Goal: Task Accomplishment & Management: Complete application form

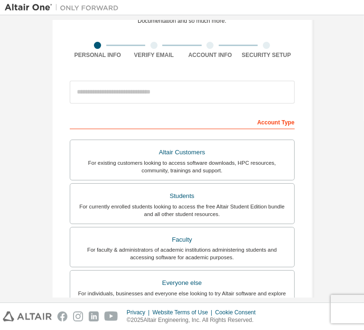
scroll to position [57, 0]
drag, startPoint x: 128, startPoint y: 105, endPoint x: 132, endPoint y: 102, distance: 5.1
click at [128, 105] on div at bounding box center [182, 92] width 225 height 32
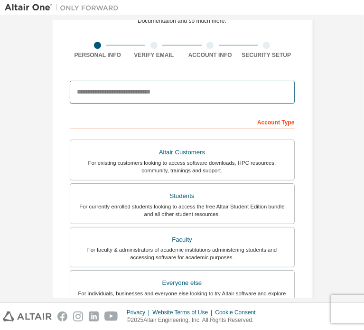
click at [142, 95] on input "email" at bounding box center [182, 92] width 225 height 23
type input "*"
type input "**********"
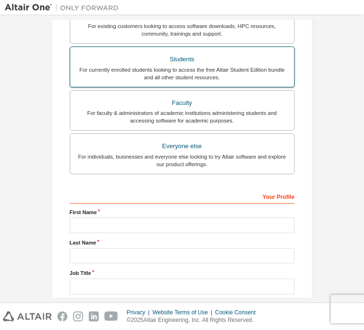
scroll to position [201, 0]
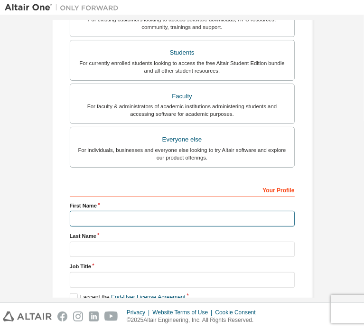
click at [140, 221] on input "text" at bounding box center [182, 219] width 225 height 16
type input "********"
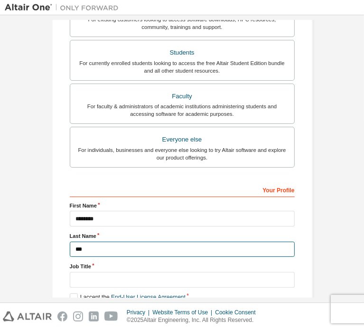
scroll to position [223, 0]
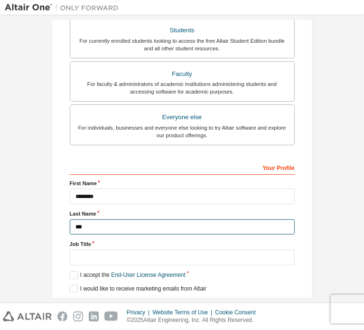
type input "***"
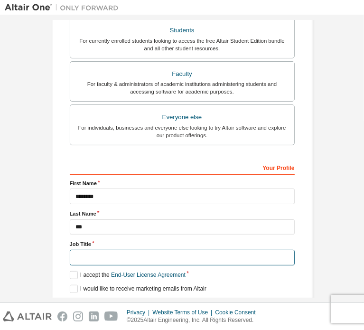
click at [137, 250] on input "text" at bounding box center [182, 258] width 225 height 16
type input "*******"
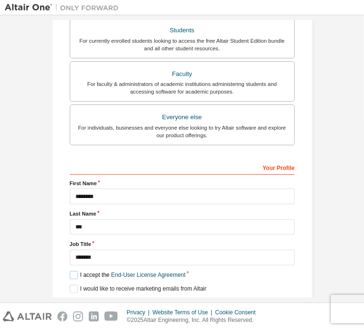
click at [73, 271] on label "I accept the End-User License Agreement" at bounding box center [128, 275] width 116 height 8
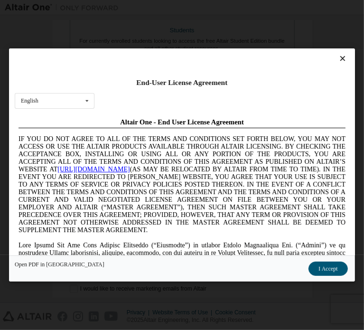
scroll to position [0, 0]
click at [95, 102] on div "English English Chinese French German Japanese Korean Portuguese" at bounding box center [55, 101] width 80 height 16
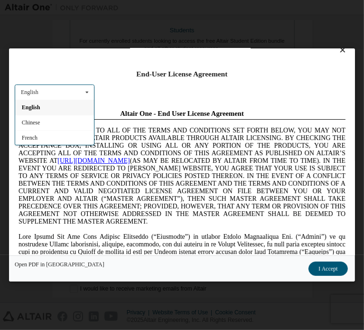
scroll to position [10, 0]
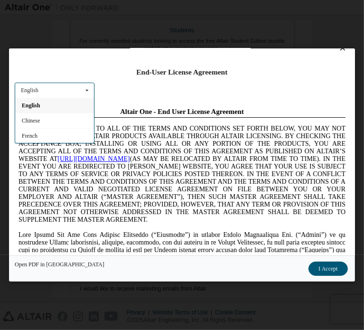
click at [94, 174] on div "[DEMOGRAPHIC_DATA]" at bounding box center [54, 180] width 79 height 15
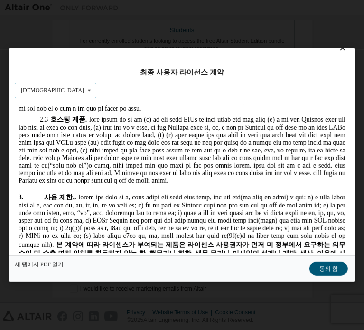
scroll to position [905, 0]
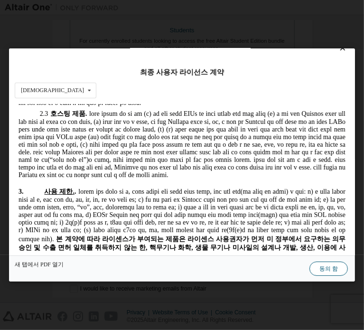
click at [310, 264] on button "동의 함" at bounding box center [329, 269] width 38 height 14
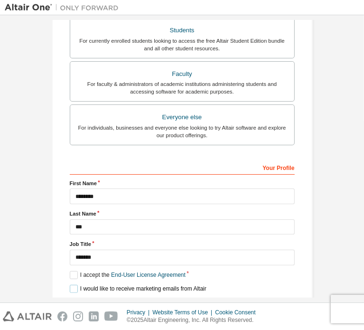
click at [87, 285] on label "I would like to receive marketing emails from Altair" at bounding box center [138, 289] width 137 height 8
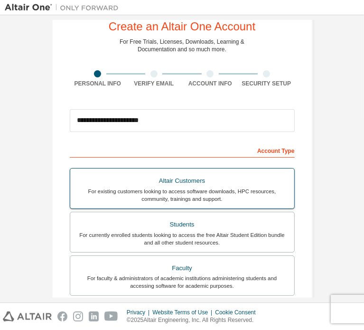
scroll to position [28, 0]
